Goal: Information Seeking & Learning: Find contact information

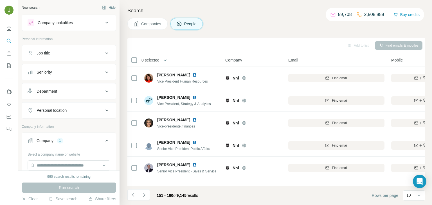
scroll to position [106, 0]
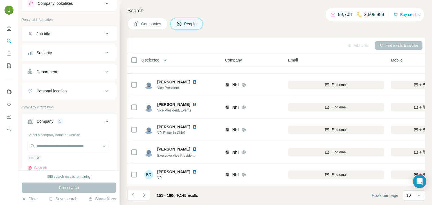
click at [38, 158] on icon "button" at bounding box center [38, 158] width 3 height 3
click at [45, 147] on input "text" at bounding box center [69, 146] width 83 height 10
paste input "**********"
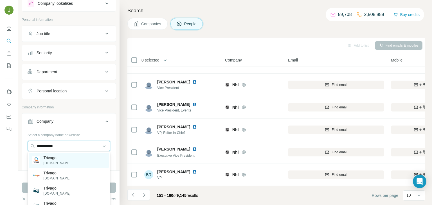
type input "**********"
click at [53, 158] on p "Trivago" at bounding box center [57, 158] width 27 height 6
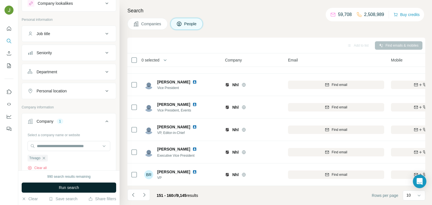
click at [77, 188] on span "Run search" at bounding box center [69, 188] width 20 height 6
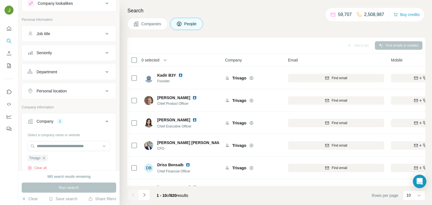
scroll to position [106, 0]
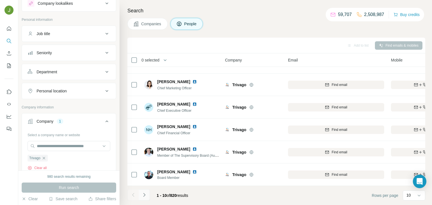
click at [143, 198] on button "Navigate to next page" at bounding box center [144, 195] width 11 height 11
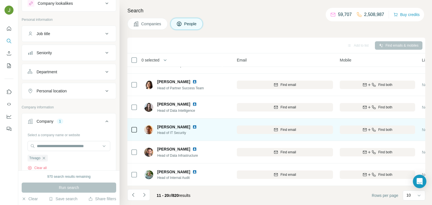
scroll to position [106, 52]
click at [380, 127] on button "Find both" at bounding box center [376, 130] width 75 height 8
drag, startPoint x: 174, startPoint y: 133, endPoint x: 170, endPoint y: 134, distance: 3.5
click at [170, 134] on span "Head of IT Security" at bounding box center [180, 132] width 46 height 5
copy span "IT"
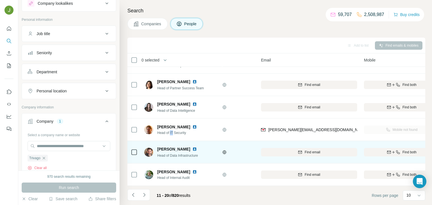
scroll to position [106, 25]
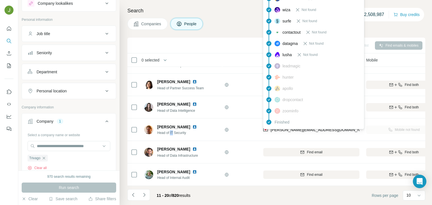
click at [303, 129] on div "findymail Email found prospeo Not found people-data-labs Not found forager Not …" at bounding box center [313, 38] width 101 height 183
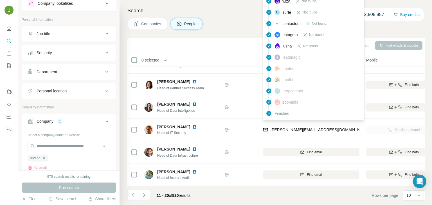
click at [303, 129] on span "[PERSON_NAME][EMAIL_ADDRESS][DOMAIN_NAME]" at bounding box center [320, 130] width 99 height 4
copy tr "[PERSON_NAME][EMAIL_ADDRESS][DOMAIN_NAME]"
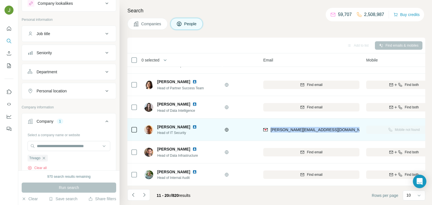
click at [192, 127] on img at bounding box center [194, 127] width 4 height 4
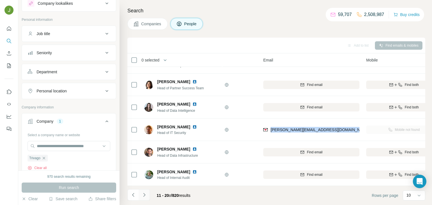
click at [145, 195] on icon "Navigate to next page" at bounding box center [144, 195] width 6 height 6
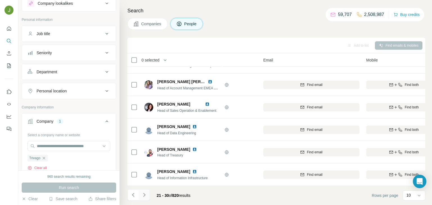
click at [146, 197] on icon "Navigate to next page" at bounding box center [144, 195] width 6 height 6
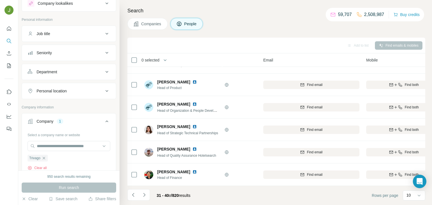
click at [154, 196] on div "31 - 40 of 820 results" at bounding box center [173, 196] width 43 height 12
click at [147, 195] on button "Navigate to next page" at bounding box center [144, 195] width 11 height 11
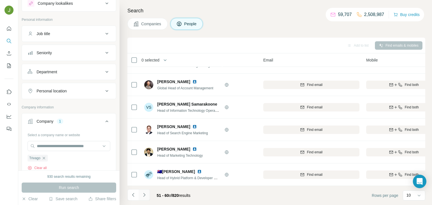
click at [147, 195] on button "Navigate to next page" at bounding box center [144, 195] width 11 height 11
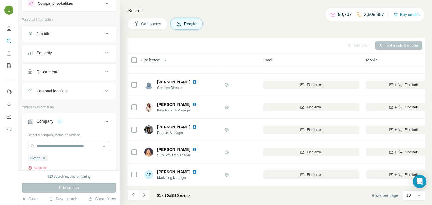
click at [143, 194] on icon "Navigate to next page" at bounding box center [144, 195] width 6 height 6
click at [144, 193] on icon "Navigate to next page" at bounding box center [144, 195] width 6 height 6
click at [146, 194] on icon "Navigate to next page" at bounding box center [144, 195] width 6 height 6
click at [144, 192] on icon "Navigate to next page" at bounding box center [144, 195] width 6 height 6
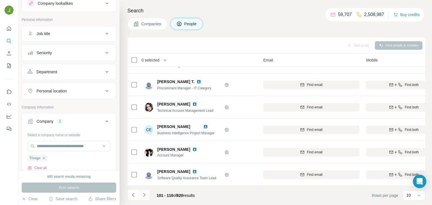
click at [146, 192] on icon "Navigate to next page" at bounding box center [144, 195] width 6 height 6
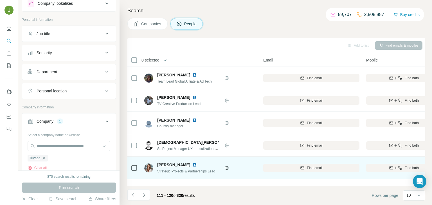
scroll to position [106, 26]
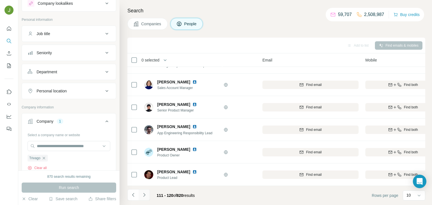
click at [145, 192] on icon "Navigate to next page" at bounding box center [144, 195] width 6 height 6
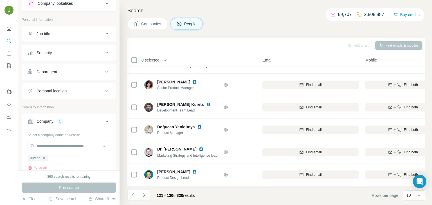
scroll to position [106, 23]
click at [140, 199] on button "Navigate to next page" at bounding box center [144, 195] width 11 height 11
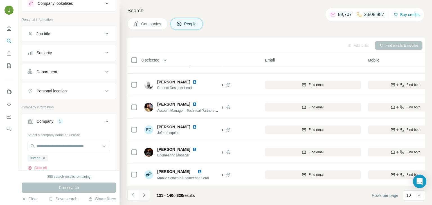
click at [145, 195] on icon "Navigate to next page" at bounding box center [144, 195] width 6 height 6
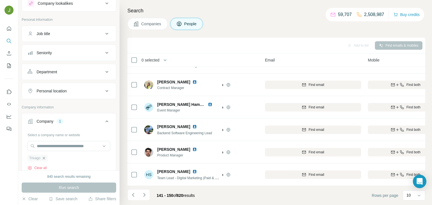
click at [44, 157] on icon "button" at bounding box center [44, 158] width 4 height 4
click at [43, 147] on input "text" at bounding box center [69, 146] width 83 height 10
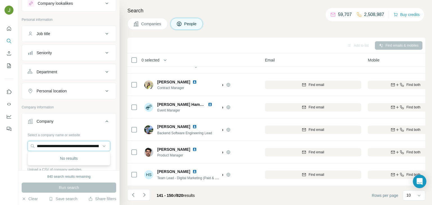
paste input "text"
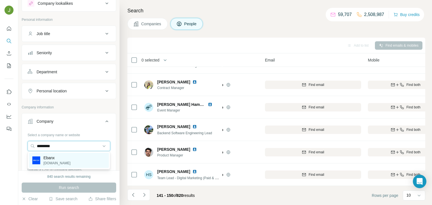
type input "*********"
click at [60, 158] on p "Ebanx" at bounding box center [57, 158] width 27 height 6
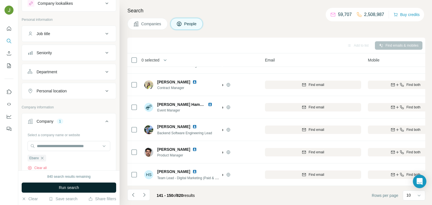
click at [78, 186] on span "Run search" at bounding box center [69, 188] width 20 height 6
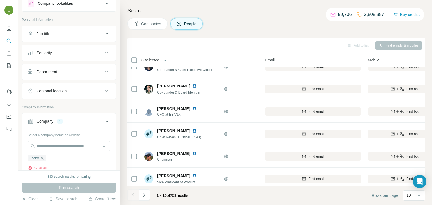
scroll to position [106, 23]
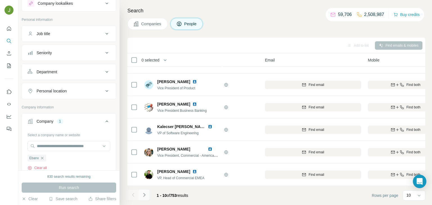
click at [147, 195] on icon "Navigate to next page" at bounding box center [144, 195] width 6 height 6
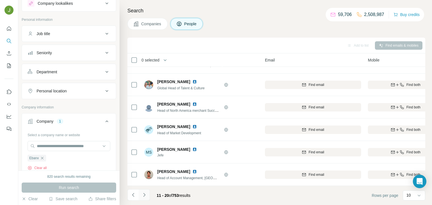
click at [144, 197] on icon "Navigate to next page" at bounding box center [144, 195] width 6 height 6
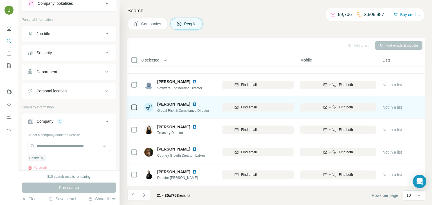
scroll to position [106, 93]
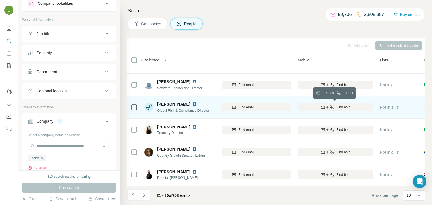
click at [342, 105] on span "Find both" at bounding box center [343, 107] width 14 height 5
click at [195, 104] on img at bounding box center [194, 104] width 4 height 4
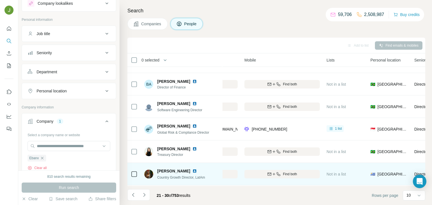
scroll to position [106, 147]
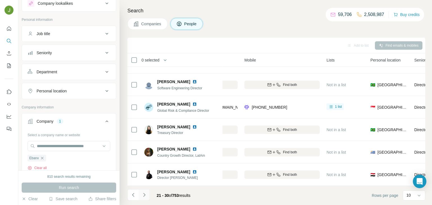
click at [146, 194] on icon "Navigate to next page" at bounding box center [144, 195] width 6 height 6
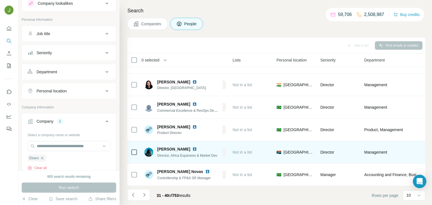
scroll to position [0, 241]
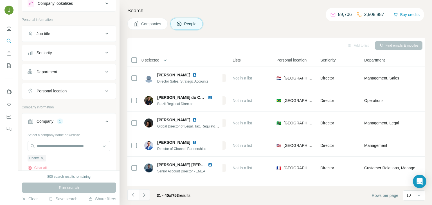
click at [147, 192] on button "Navigate to next page" at bounding box center [144, 195] width 11 height 11
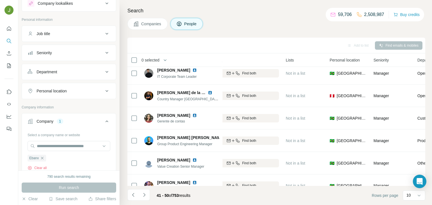
scroll to position [106, 188]
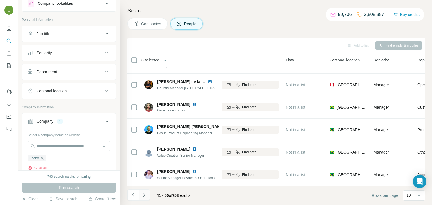
click at [145, 194] on icon "Navigate to next page" at bounding box center [144, 195] width 6 height 6
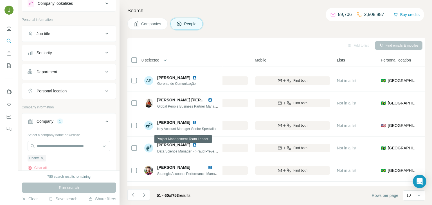
scroll to position [106, 136]
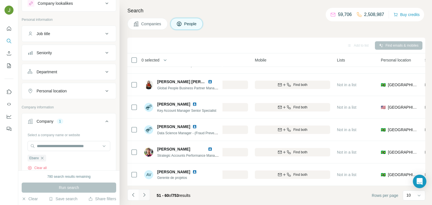
click at [145, 197] on icon "Navigate to next page" at bounding box center [144, 195] width 6 height 6
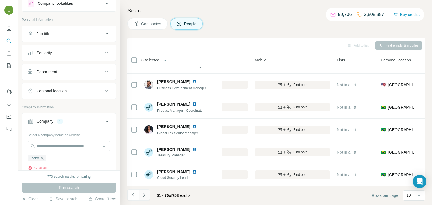
click at [145, 196] on icon "Navigate to next page" at bounding box center [144, 195] width 6 height 6
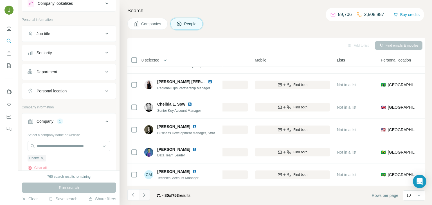
click at [146, 194] on icon "Navigate to next page" at bounding box center [144, 195] width 6 height 6
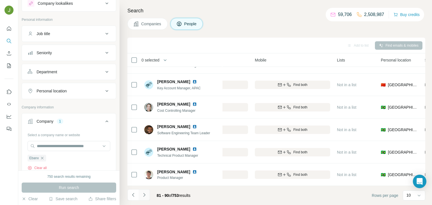
click at [147, 197] on icon "Navigate to next page" at bounding box center [144, 195] width 6 height 6
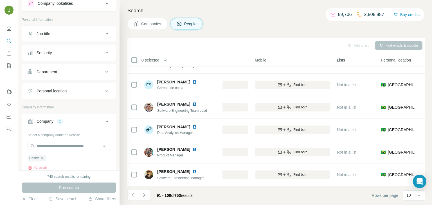
scroll to position [0, 136]
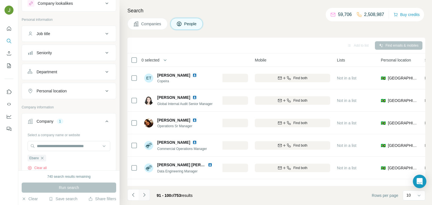
click at [144, 195] on icon "Navigate to next page" at bounding box center [144, 195] width 6 height 6
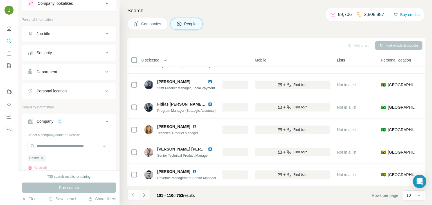
click at [146, 196] on icon "Navigate to next page" at bounding box center [144, 195] width 6 height 6
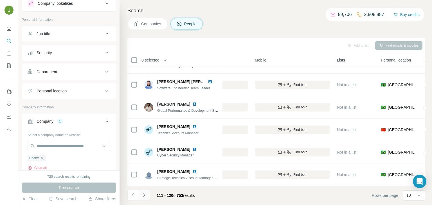
click at [143, 194] on icon "Navigate to next page" at bounding box center [144, 195] width 6 height 6
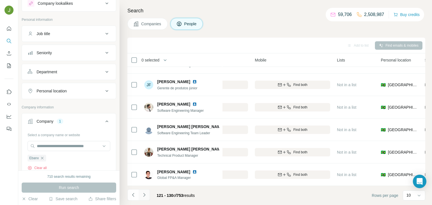
click at [143, 191] on button "Navigate to next page" at bounding box center [144, 195] width 11 height 11
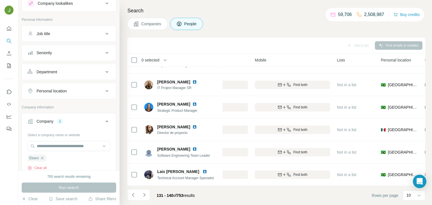
scroll to position [0, 136]
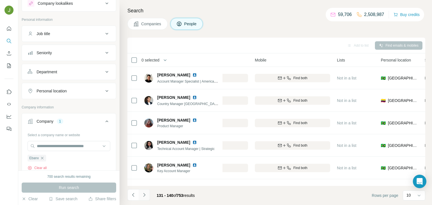
click at [143, 193] on icon "Navigate to next page" at bounding box center [144, 195] width 6 height 6
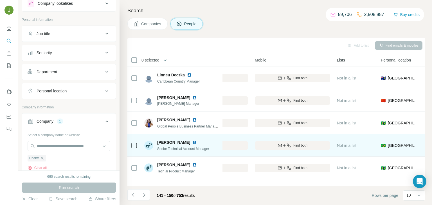
scroll to position [106, 136]
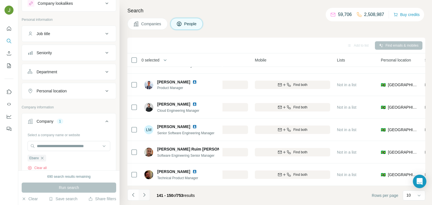
click at [146, 195] on icon "Navigate to next page" at bounding box center [144, 195] width 6 height 6
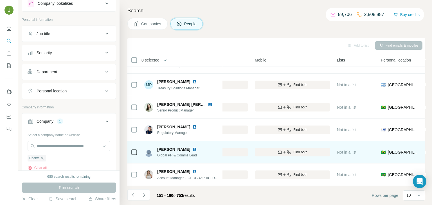
scroll to position [0, 136]
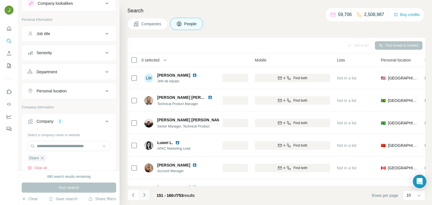
click at [142, 196] on icon "Navigate to next page" at bounding box center [144, 195] width 6 height 6
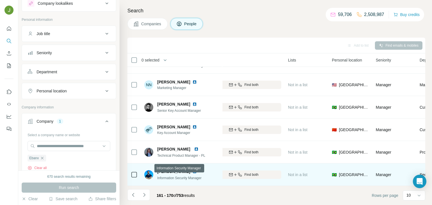
scroll to position [106, 186]
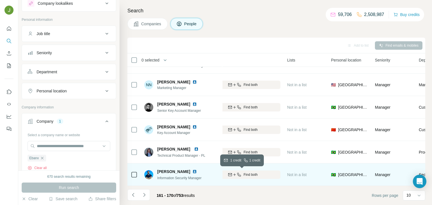
click at [259, 175] on div "Find both" at bounding box center [242, 174] width 75 height 5
click at [192, 172] on img at bounding box center [194, 172] width 4 height 4
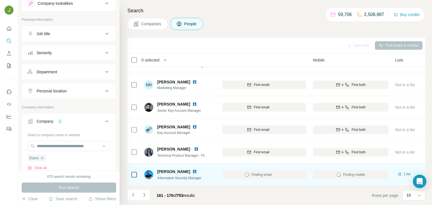
scroll to position [106, 76]
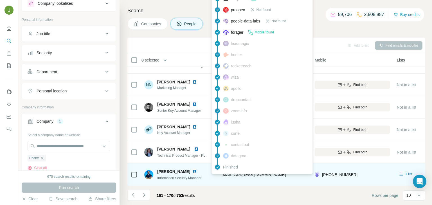
click at [236, 175] on span "[EMAIL_ADDRESS][DOMAIN_NAME]" at bounding box center [252, 175] width 67 height 4
copy span "[EMAIL_ADDRESS][DOMAIN_NAME]"
click at [174, 177] on span "Information Security Manager" at bounding box center [179, 178] width 44 height 4
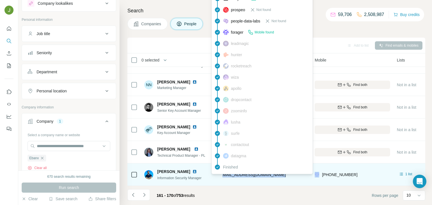
click at [174, 177] on span "Information Security Manager" at bounding box center [179, 178] width 44 height 4
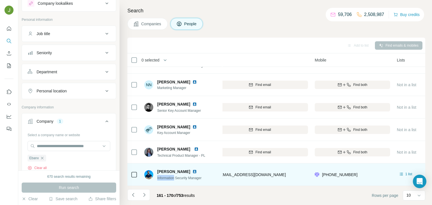
click at [174, 177] on span "Information Security Manager" at bounding box center [179, 178] width 44 height 4
copy span "Information Security Manager"
click at [172, 171] on span "[PERSON_NAME]" at bounding box center [173, 172] width 33 height 6
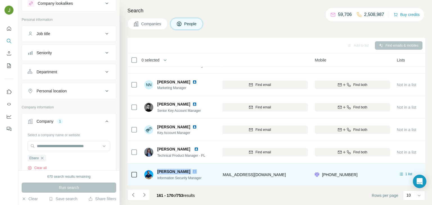
copy span "[PERSON_NAME]"
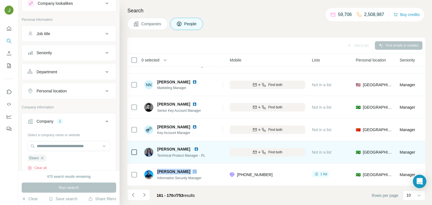
scroll to position [106, 162]
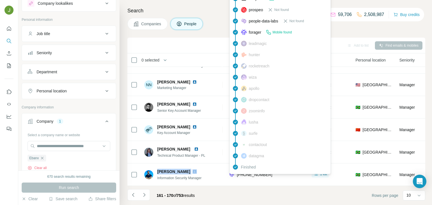
click at [249, 172] on div "Finished" at bounding box center [280, 167] width 98 height 11
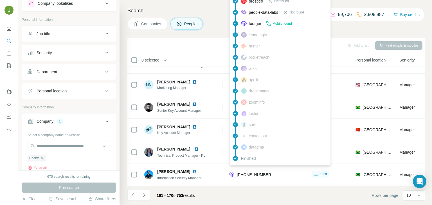
click at [249, 173] on span "[PHONE_NUMBER]" at bounding box center [254, 175] width 35 height 4
copy span "5541992023618"
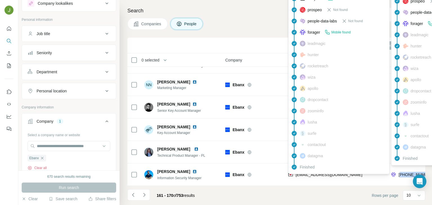
click at [307, 176] on span "[EMAIL_ADDRESS][DOMAIN_NAME]" at bounding box center [329, 175] width 67 height 4
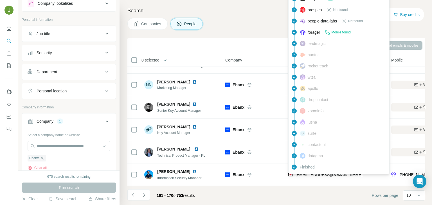
click at [307, 176] on span "[EMAIL_ADDRESS][DOMAIN_NAME]" at bounding box center [329, 175] width 67 height 4
copy span "@"
click at [309, 177] on span "[EMAIL_ADDRESS][DOMAIN_NAME]" at bounding box center [329, 175] width 67 height 4
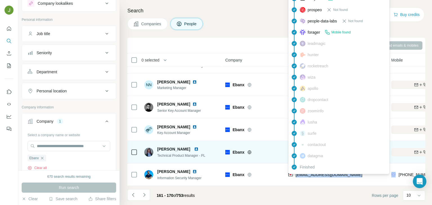
click at [239, 151] on span "Ebanx" at bounding box center [239, 153] width 12 height 6
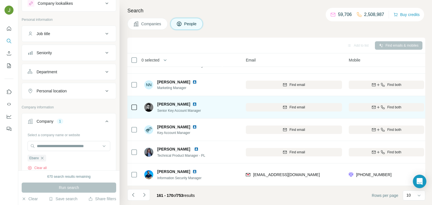
scroll to position [106, 46]
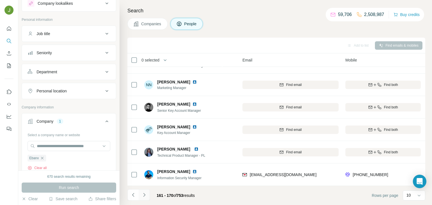
click at [143, 195] on icon "Navigate to next page" at bounding box center [144, 195] width 6 height 6
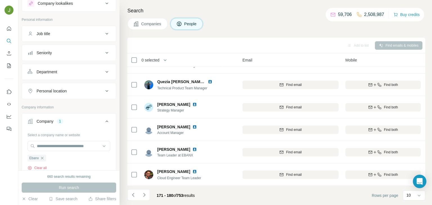
scroll to position [0, 46]
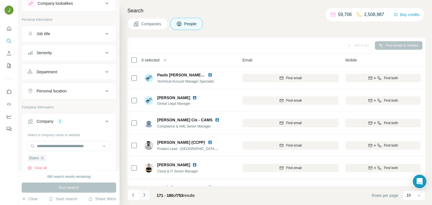
click at [144, 195] on icon "Navigate to next page" at bounding box center [144, 195] width 6 height 6
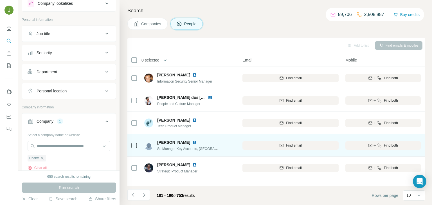
scroll to position [106, 46]
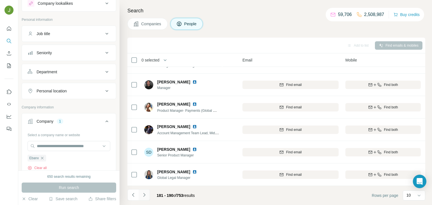
click at [145, 196] on icon "Navigate to next page" at bounding box center [144, 195] width 6 height 6
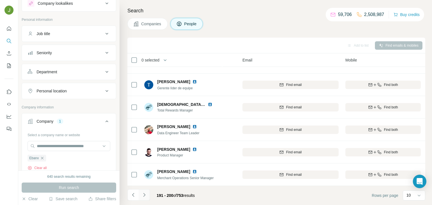
click at [145, 195] on icon "Navigate to next page" at bounding box center [144, 195] width 6 height 6
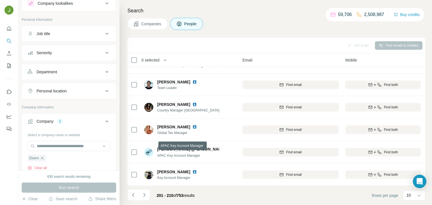
scroll to position [0, 46]
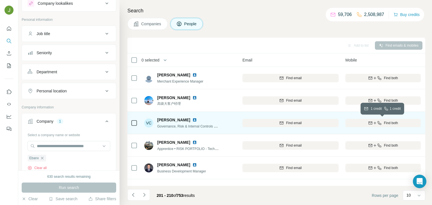
click at [393, 124] on span "Find both" at bounding box center [391, 123] width 14 height 5
click at [192, 118] on img at bounding box center [194, 120] width 4 height 4
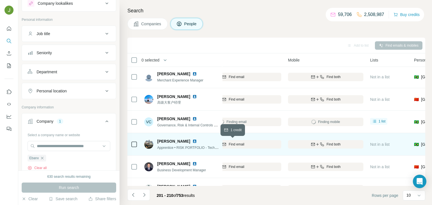
scroll to position [1, 61]
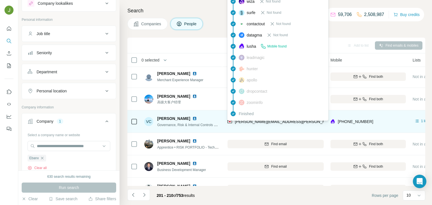
click at [252, 122] on span "[PERSON_NAME][EMAIL_ADDRESS][PERSON_NAME][DOMAIN_NAME]" at bounding box center [301, 122] width 132 height 4
copy span "[PERSON_NAME][EMAIL_ADDRESS][PERSON_NAME][DOMAIN_NAME]"
click at [168, 127] on div "Governance, Risk & Internal Controls Manager" at bounding box center [188, 125] width 62 height 6
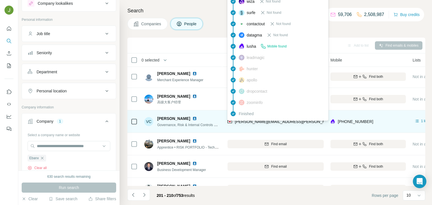
click at [168, 127] on div "Governance, Risk & Internal Controls Manager" at bounding box center [188, 125] width 62 height 6
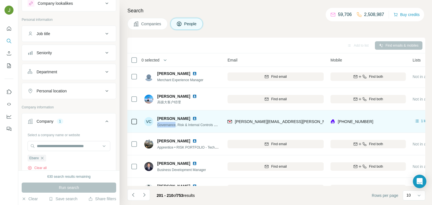
click at [168, 127] on div "Governance, Risk & Internal Controls Manager" at bounding box center [188, 125] width 62 height 6
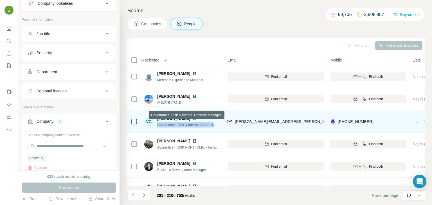
copy span "Governance, Risk & Internal Controls Manager"
click at [171, 117] on span "[PERSON_NAME]" at bounding box center [173, 119] width 33 height 6
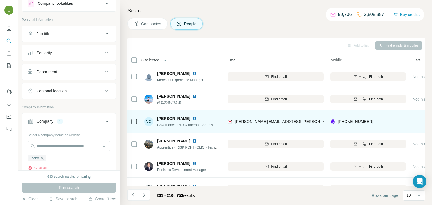
click at [171, 117] on span "[PERSON_NAME]" at bounding box center [173, 119] width 33 height 6
copy span "[PERSON_NAME]"
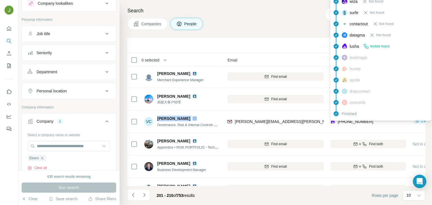
click at [352, 122] on span "[PHONE_NUMBER]" at bounding box center [355, 122] width 35 height 4
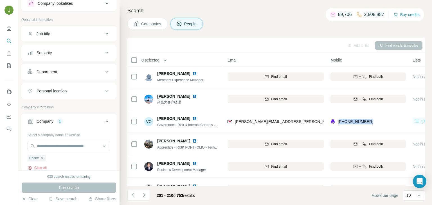
click at [40, 166] on button "Clear all" at bounding box center [37, 168] width 19 height 5
click at [50, 143] on input "text" at bounding box center [69, 146] width 83 height 10
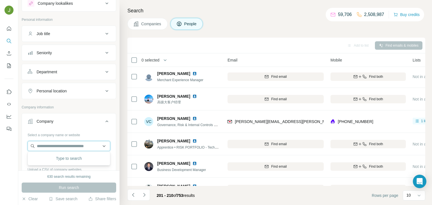
paste input "**********"
paste input "text"
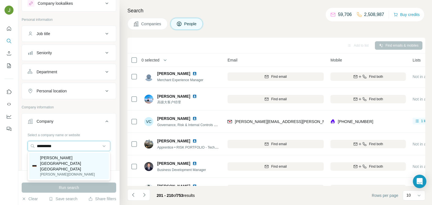
type input "**********"
click at [68, 172] on p "[PERSON_NAME][DOMAIN_NAME]" at bounding box center [73, 174] width 66 height 5
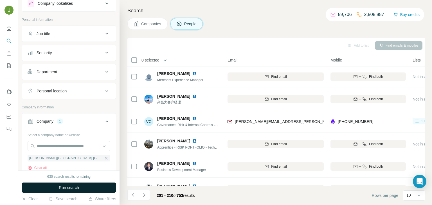
click at [80, 188] on button "Run search" at bounding box center [69, 188] width 94 height 10
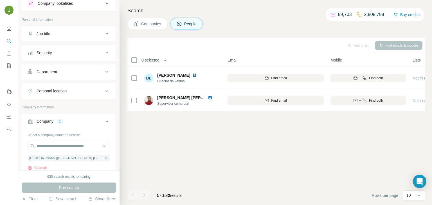
scroll to position [0, 61]
click at [104, 156] on icon "button" at bounding box center [106, 158] width 4 height 4
click at [55, 145] on input "text" at bounding box center [69, 146] width 83 height 10
paste input "**********"
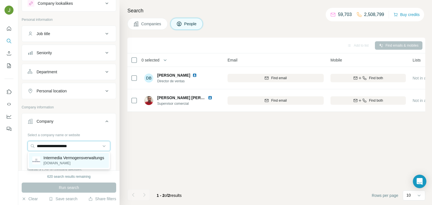
type input "**********"
click at [94, 159] on p "Intermedia Vermogensverwaltungs" at bounding box center [74, 158] width 61 height 6
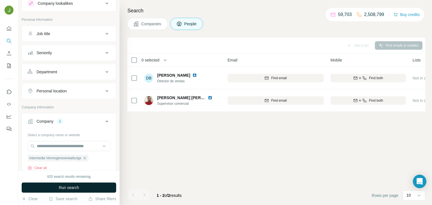
click at [80, 190] on button "Run search" at bounding box center [69, 188] width 94 height 10
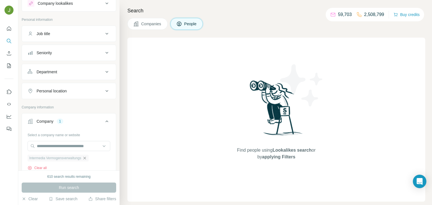
click at [87, 157] on icon "button" at bounding box center [84, 158] width 4 height 4
click at [76, 147] on input "text" at bounding box center [69, 146] width 83 height 10
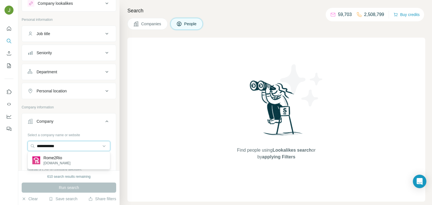
type input "**********"
click at [77, 157] on div "Rome2Rio [DOMAIN_NAME]" at bounding box center [69, 160] width 80 height 15
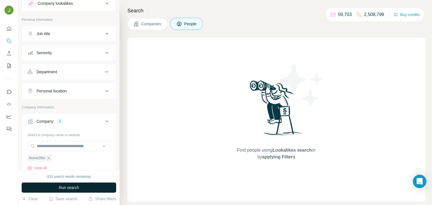
click at [84, 186] on button "Run search" at bounding box center [69, 188] width 94 height 10
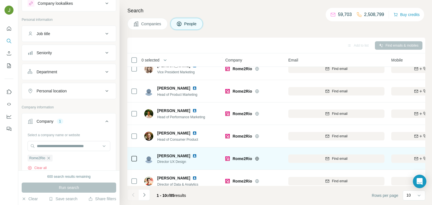
scroll to position [106, 0]
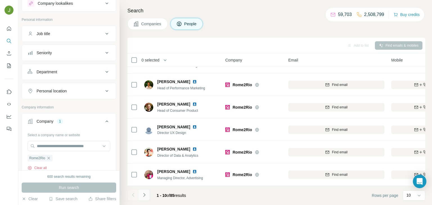
click at [146, 198] on icon "Navigate to next page" at bounding box center [144, 195] width 6 height 6
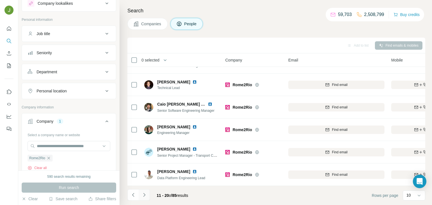
click at [147, 195] on button "Navigate to next page" at bounding box center [144, 195] width 11 height 11
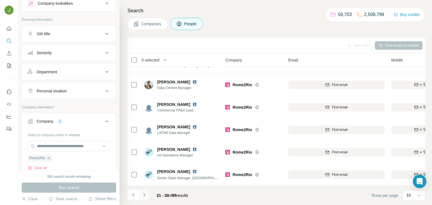
click at [146, 192] on icon "Navigate to next page" at bounding box center [144, 195] width 6 height 6
click at [146, 190] on button "Navigate to next page" at bounding box center [144, 195] width 11 height 11
click at [145, 195] on icon "Navigate to next page" at bounding box center [144, 195] width 6 height 6
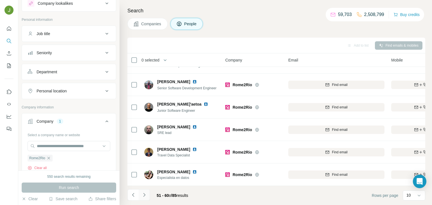
click at [145, 193] on icon "Navigate to next page" at bounding box center [144, 195] width 6 height 6
click at [146, 197] on icon "Navigate to next page" at bounding box center [144, 195] width 6 height 6
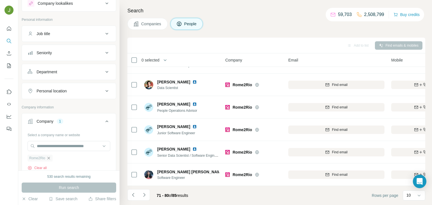
click at [49, 157] on icon "button" at bounding box center [48, 158] width 3 height 3
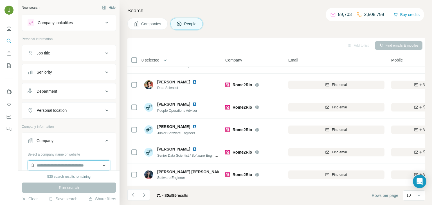
click at [60, 161] on input "text" at bounding box center [69, 166] width 83 height 10
paste input "**********"
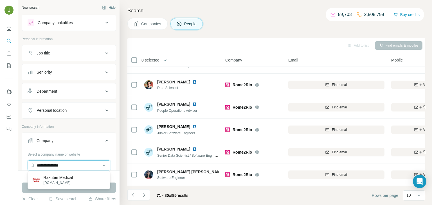
type input "**********"
click at [69, 178] on p "Rakuten Medical" at bounding box center [58, 178] width 29 height 6
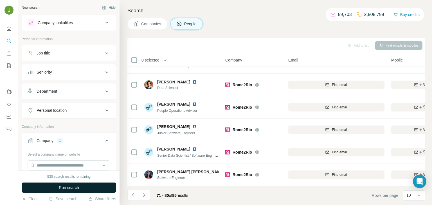
click at [75, 185] on span "Run search" at bounding box center [69, 188] width 20 height 6
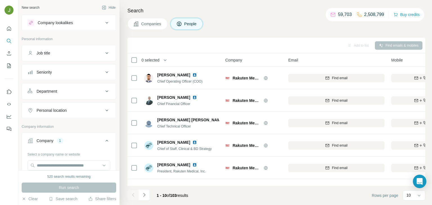
scroll to position [106, 0]
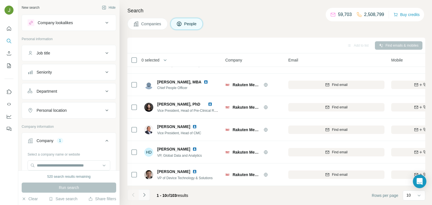
click at [144, 197] on icon "Navigate to next page" at bounding box center [144, 195] width 6 height 6
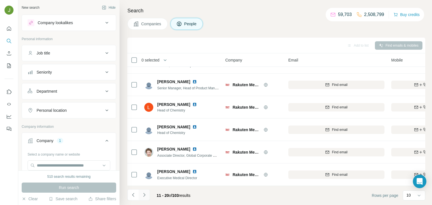
click at [144, 193] on icon "Navigate to next page" at bounding box center [144, 195] width 6 height 6
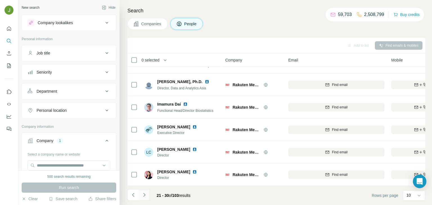
click at [145, 195] on icon "Navigate to next page" at bounding box center [144, 195] width 6 height 6
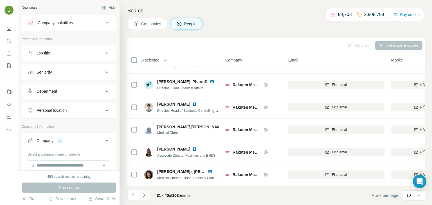
click at [145, 194] on icon "Navigate to next page" at bounding box center [144, 195] width 6 height 6
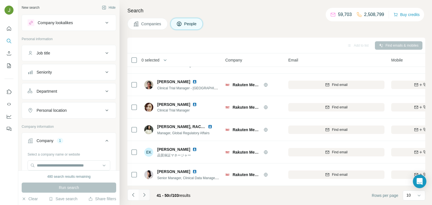
click at [144, 193] on icon "Navigate to next page" at bounding box center [144, 195] width 6 height 6
click at [143, 198] on button "Navigate to next page" at bounding box center [144, 195] width 11 height 11
click at [145, 194] on icon "Navigate to next page" at bounding box center [144, 195] width 6 height 6
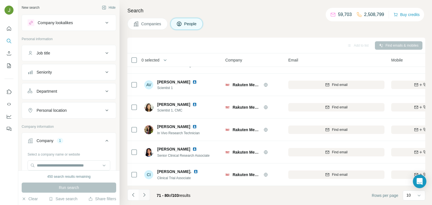
click at [147, 192] on icon "Navigate to next page" at bounding box center [144, 195] width 6 height 6
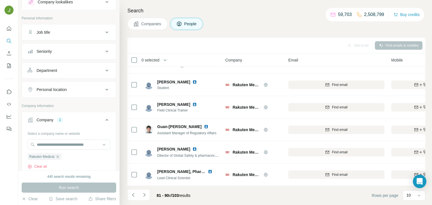
scroll to position [22, 0]
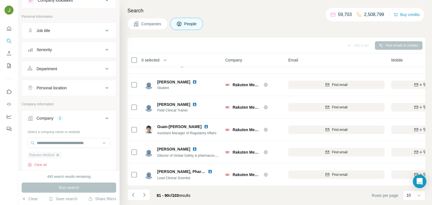
click at [60, 154] on icon "button" at bounding box center [57, 155] width 4 height 4
click at [52, 144] on input "text" at bounding box center [69, 143] width 83 height 10
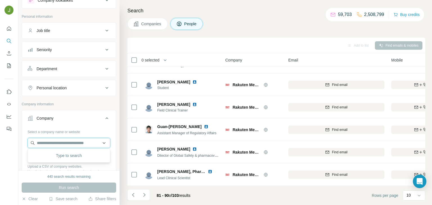
paste input "**********"
type input "**********"
click at [63, 154] on p "LeetCode" at bounding box center [57, 155] width 27 height 6
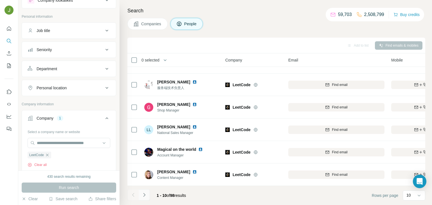
click at [145, 194] on icon "Navigate to next page" at bounding box center [144, 195] width 6 height 6
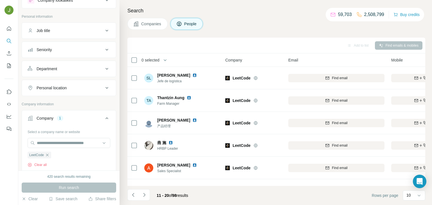
scroll to position [106, 0]
